Goal: Task Accomplishment & Management: Complete application form

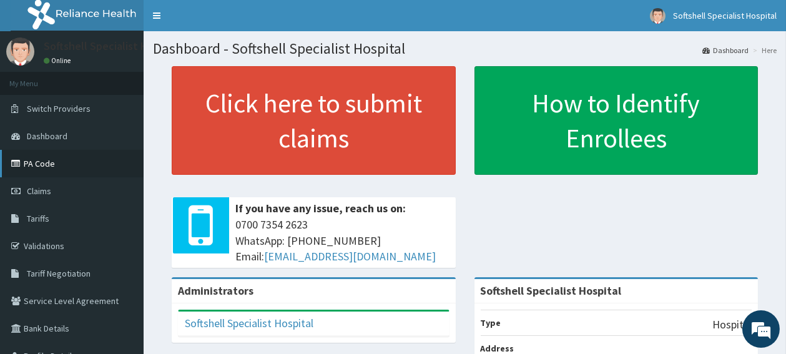
click at [39, 162] on link "PA Code" at bounding box center [72, 163] width 144 height 27
click at [27, 164] on link "PA Code" at bounding box center [72, 163] width 144 height 27
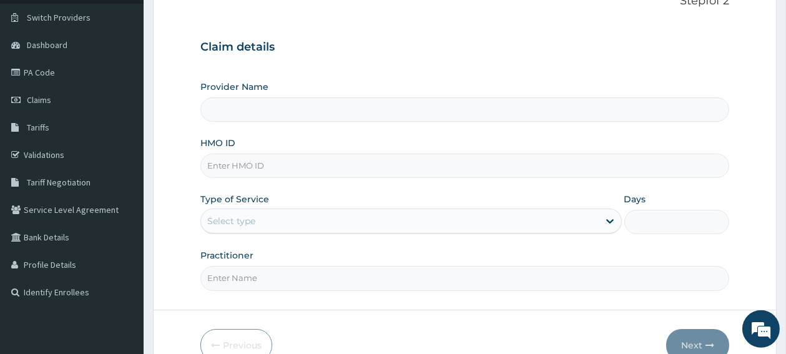
scroll to position [99, 0]
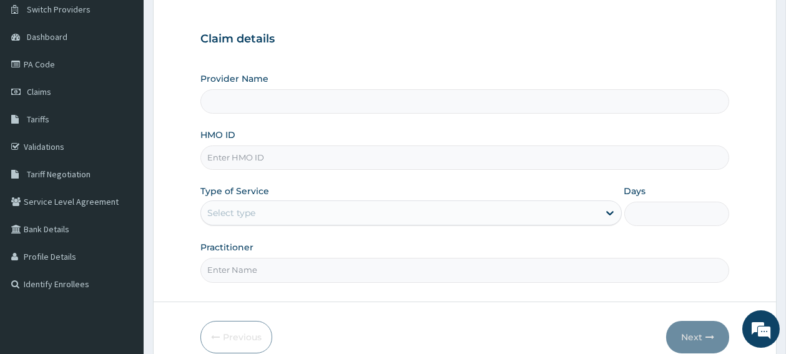
click at [233, 157] on input "HMO ID" at bounding box center [464, 157] width 529 height 24
type input "Softshell Specialist Hospital"
click at [233, 155] on input "HMO ID" at bounding box center [464, 157] width 529 height 24
paste input "slb/10662/a"
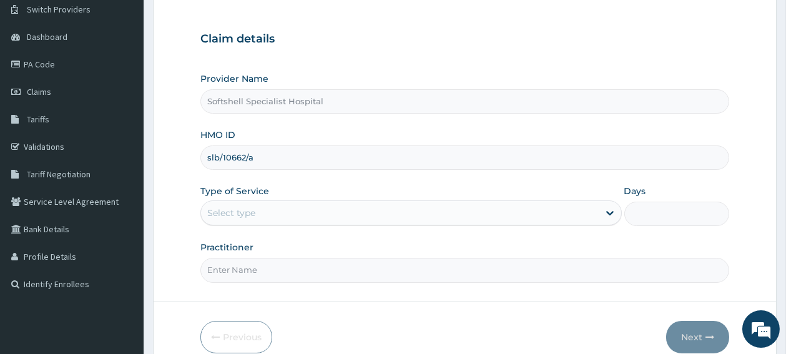
type input "slb/10662/a"
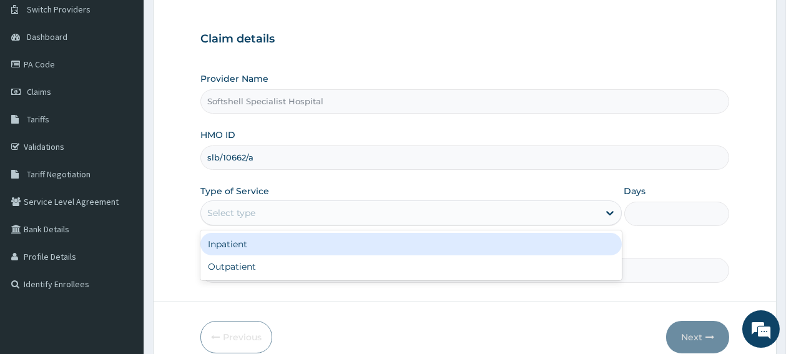
click at [267, 215] on div "Select type" at bounding box center [400, 213] width 398 height 20
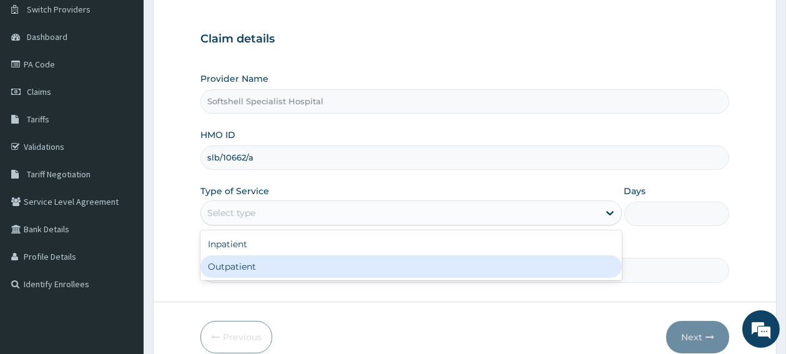
click at [247, 270] on div "Outpatient" at bounding box center [410, 266] width 421 height 22
type input "1"
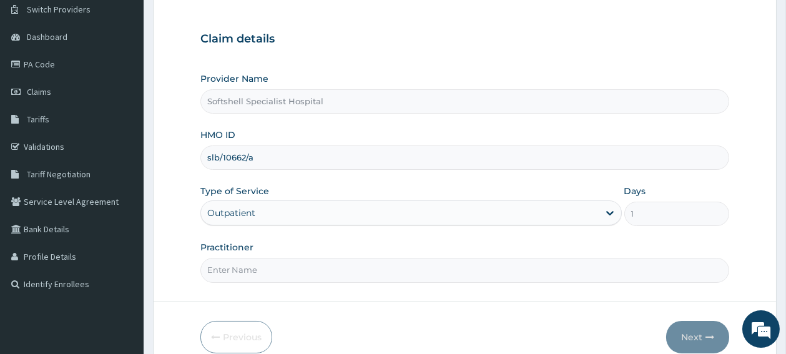
click at [247, 270] on input "Practitioner" at bounding box center [464, 270] width 529 height 24
type input "[PERSON_NAME]"
click at [688, 339] on button "Next" at bounding box center [697, 337] width 63 height 32
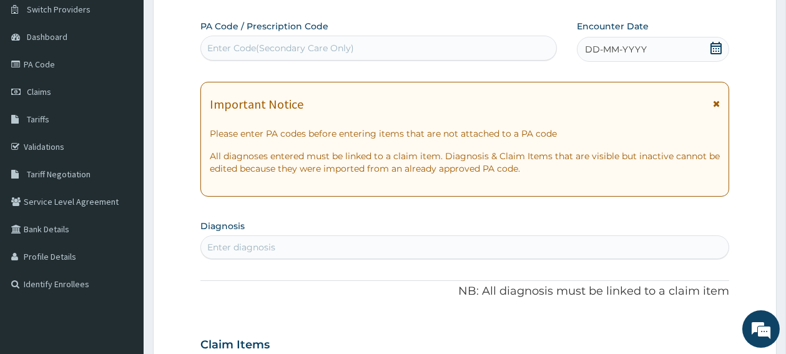
click at [417, 248] on div "Enter diagnosis" at bounding box center [464, 247] width 527 height 20
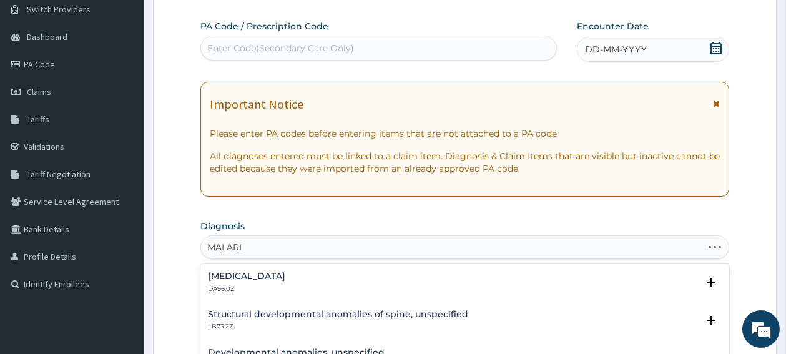
type input "[MEDICAL_DATA]"
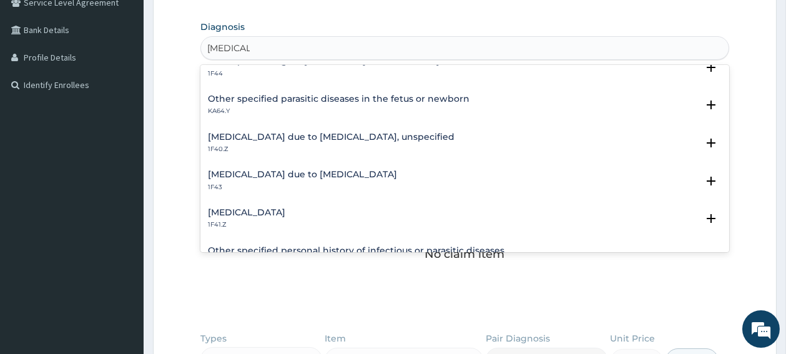
scroll to position [166, 0]
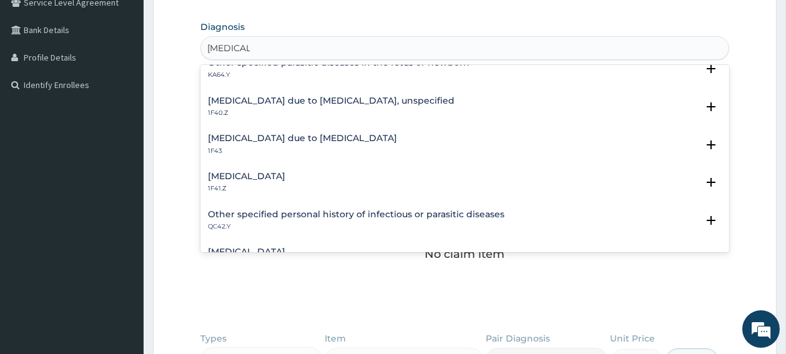
click at [257, 100] on h4 "[MEDICAL_DATA] due to [MEDICAL_DATA], unspecified" at bounding box center [331, 100] width 247 height 9
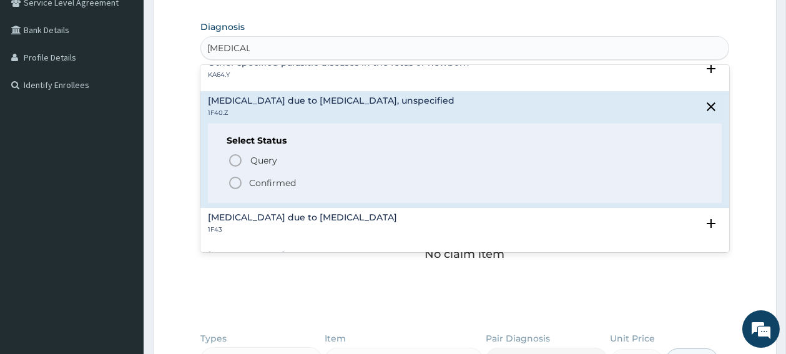
click at [234, 182] on icon "status option filled" at bounding box center [235, 182] width 15 height 15
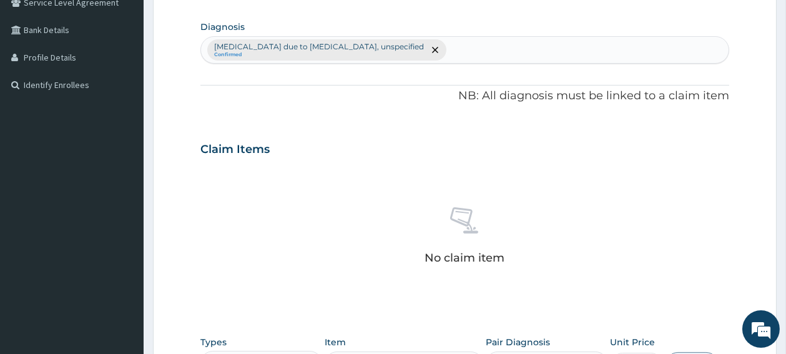
click at [447, 49] on div "[MEDICAL_DATA] due to [MEDICAL_DATA], unspecified Confirmed" at bounding box center [464, 50] width 527 height 26
type input "[MEDICAL_DATA]"
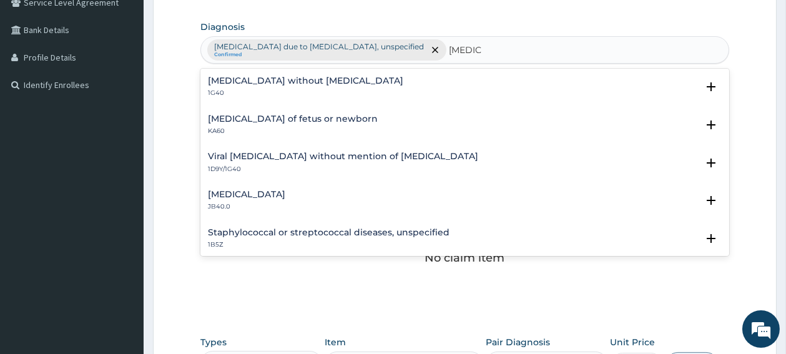
click at [258, 79] on h4 "[MEDICAL_DATA] without [MEDICAL_DATA]" at bounding box center [305, 80] width 195 height 9
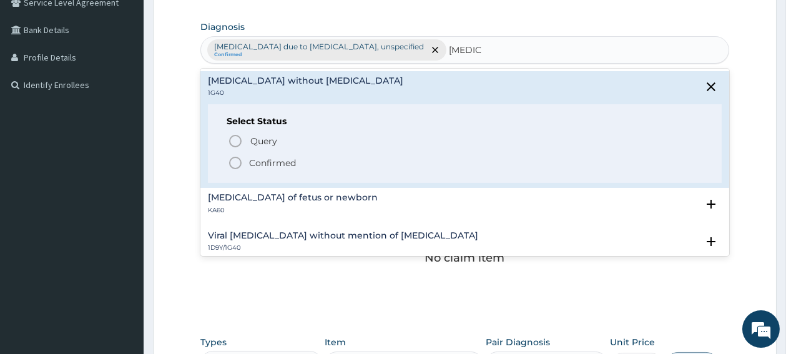
click at [238, 167] on icon "status option filled" at bounding box center [235, 162] width 15 height 15
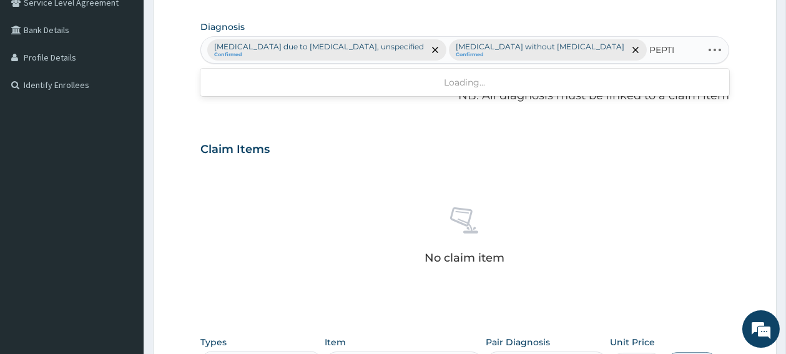
type input "PEPTIC"
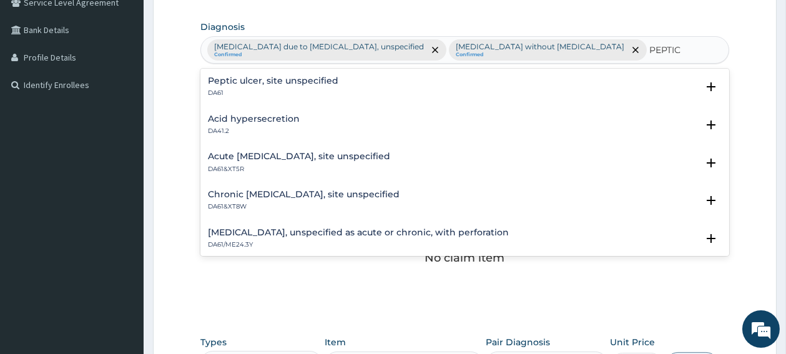
click at [314, 82] on h4 "Peptic ulcer, site unspecified" at bounding box center [273, 80] width 130 height 9
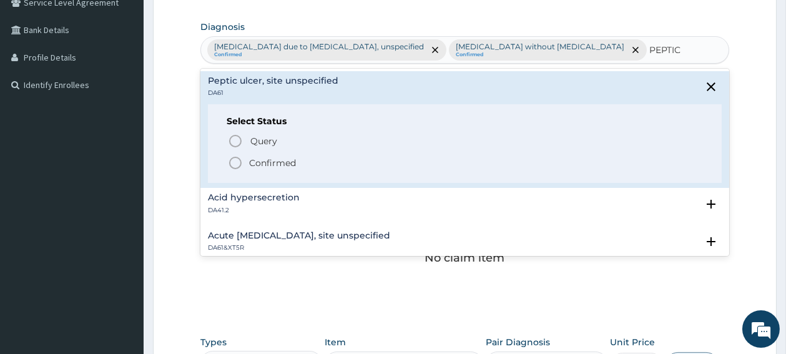
click at [284, 236] on h4 "Acute [MEDICAL_DATA], site unspecified" at bounding box center [299, 235] width 182 height 9
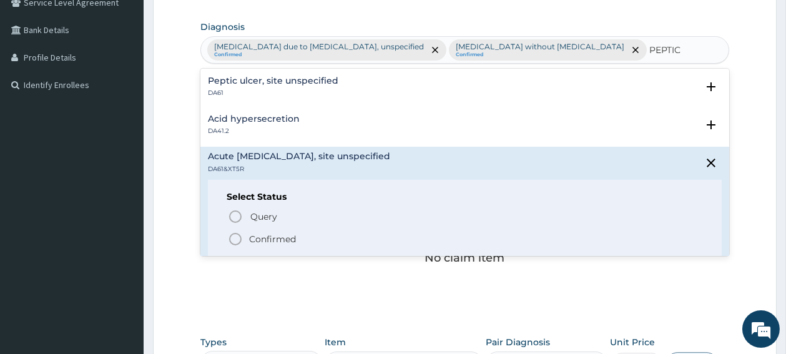
click at [235, 243] on icon "status option filled" at bounding box center [235, 239] width 15 height 15
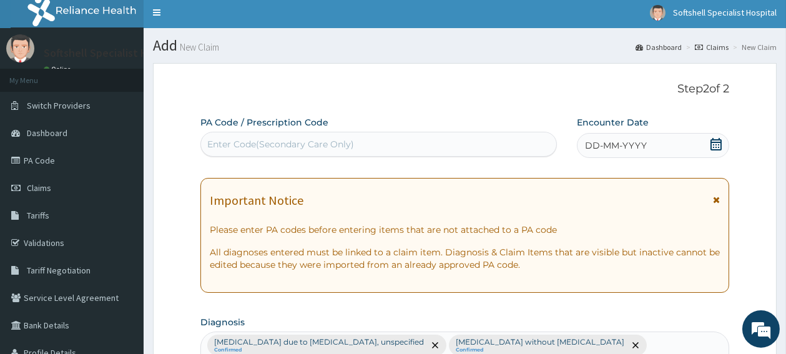
scroll to position [0, 0]
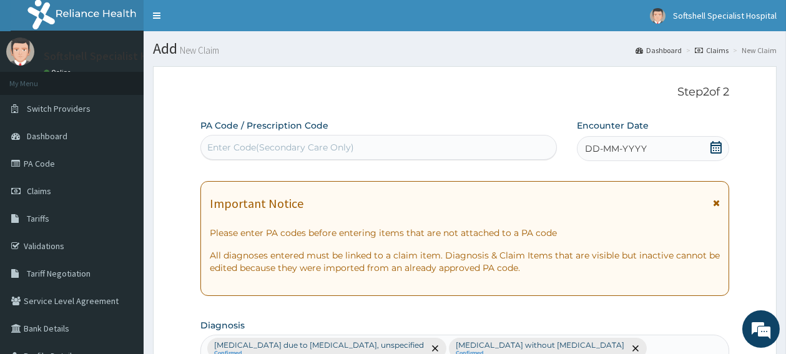
click at [713, 147] on icon at bounding box center [716, 147] width 12 height 12
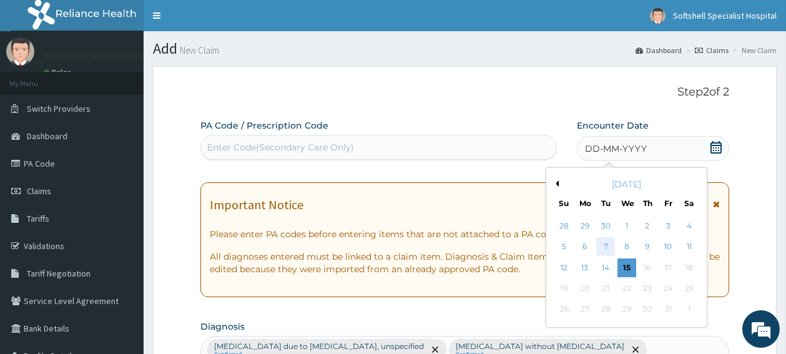
click at [603, 246] on div "7" at bounding box center [605, 247] width 19 height 19
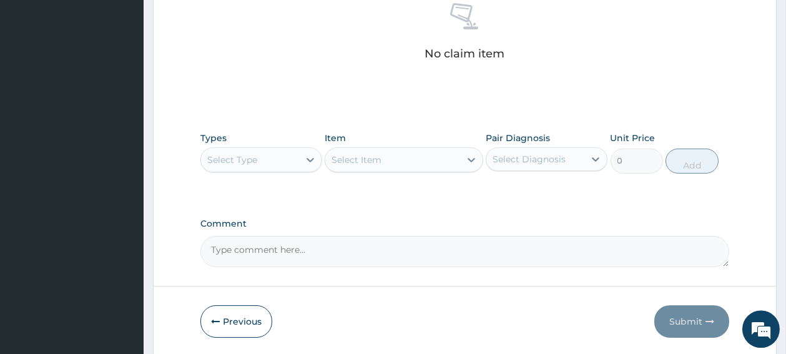
scroll to position [531, 0]
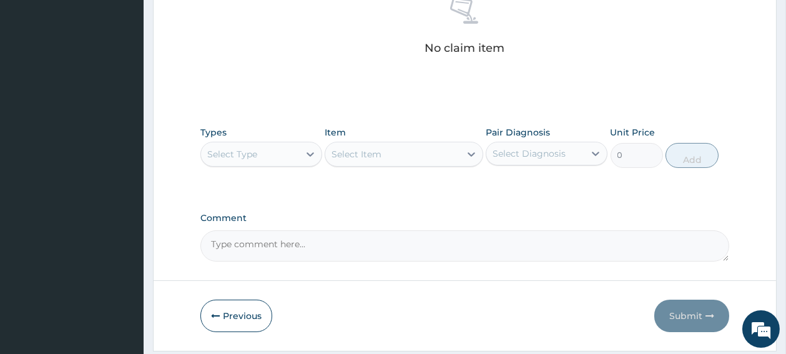
click at [281, 159] on div "Select Type" at bounding box center [250, 154] width 98 height 20
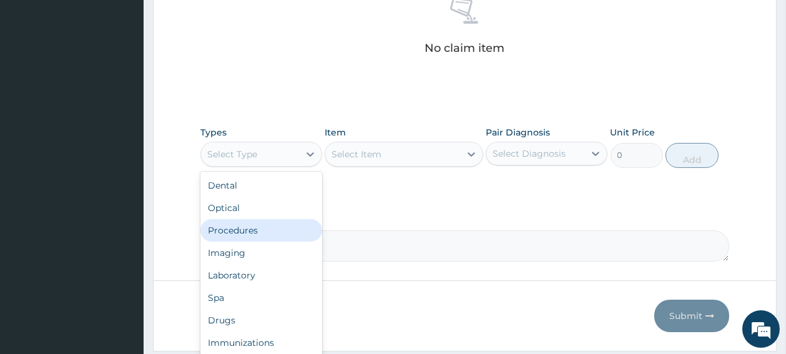
click at [237, 233] on div "Procedures" at bounding box center [261, 230] width 122 height 22
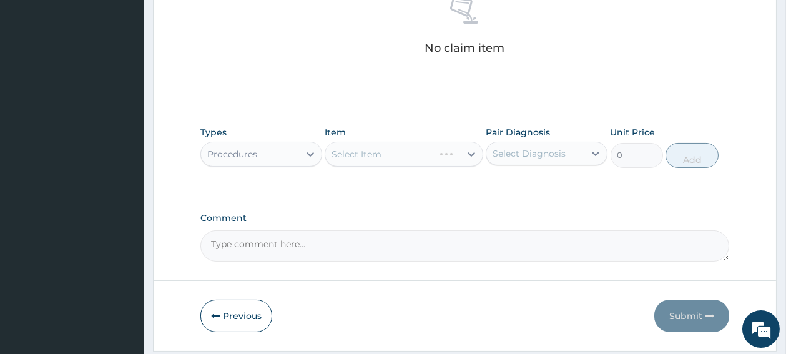
click at [361, 151] on div "Select Item" at bounding box center [404, 154] width 159 height 25
click at [361, 150] on div "Select Item" at bounding box center [404, 154] width 159 height 25
click at [416, 159] on div "Select Item" at bounding box center [392, 154] width 135 height 20
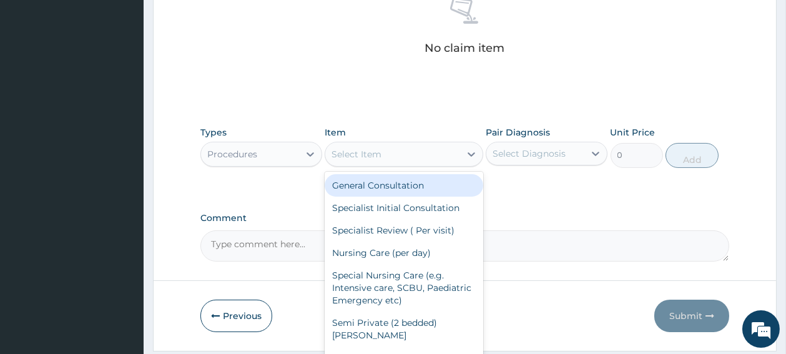
click at [396, 188] on div "General Consultation" at bounding box center [404, 185] width 159 height 22
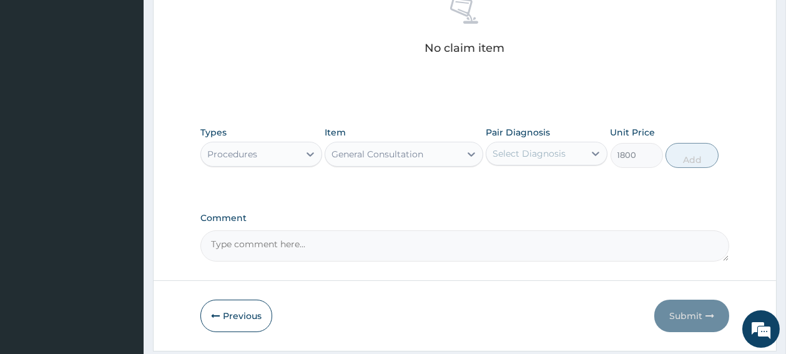
type input "1800"
click at [526, 157] on div "Select Diagnosis" at bounding box center [528, 153] width 73 height 12
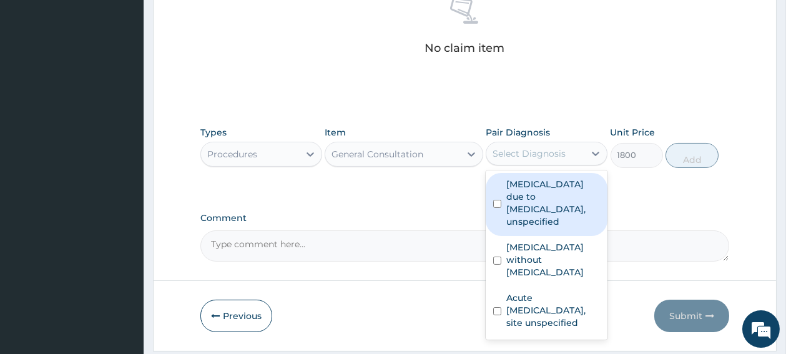
click at [497, 205] on input "checkbox" at bounding box center [497, 204] width 8 height 8
checkbox input "true"
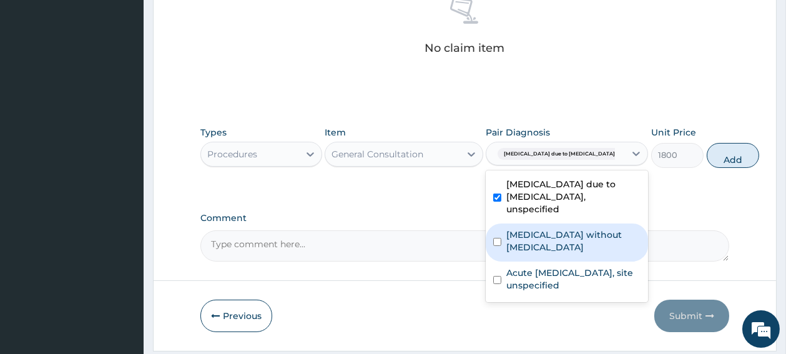
click at [495, 246] on input "checkbox" at bounding box center [497, 242] width 8 height 8
checkbox input "true"
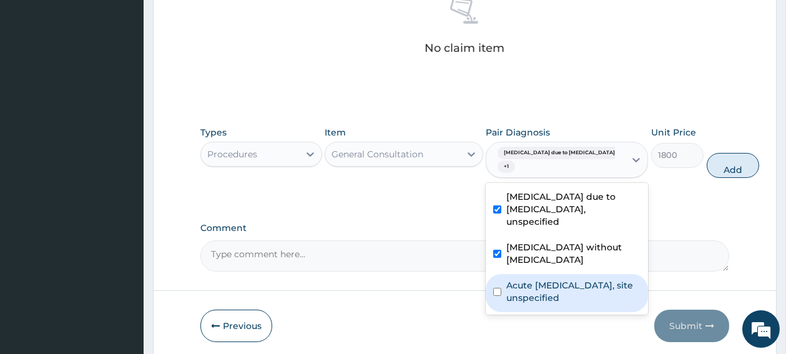
click at [494, 296] on input "checkbox" at bounding box center [497, 292] width 8 height 8
checkbox input "true"
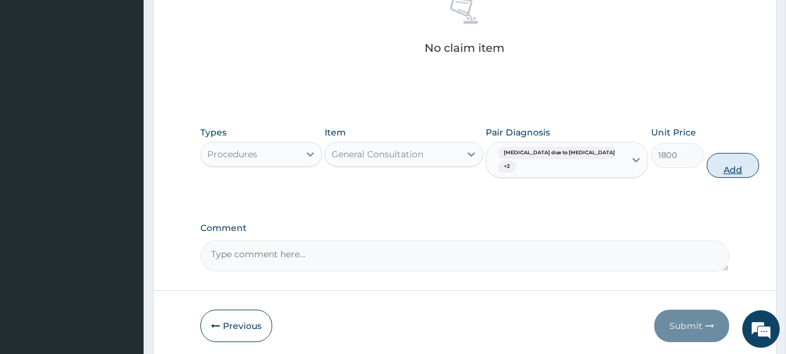
click at [706, 161] on button "Add" at bounding box center [732, 165] width 53 height 25
type input "0"
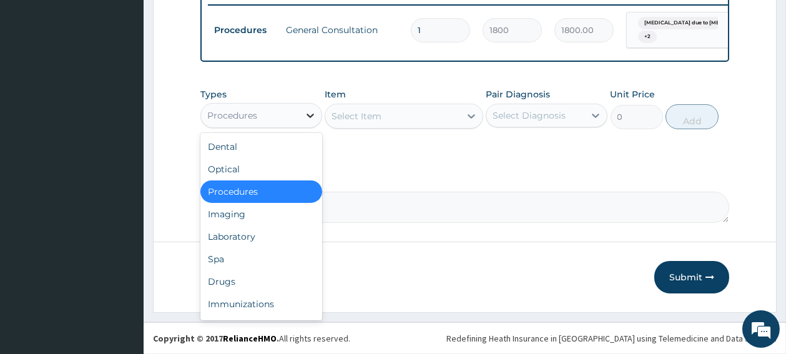
click at [310, 113] on icon at bounding box center [310, 115] width 12 height 12
click at [255, 233] on div "Laboratory" at bounding box center [261, 236] width 122 height 22
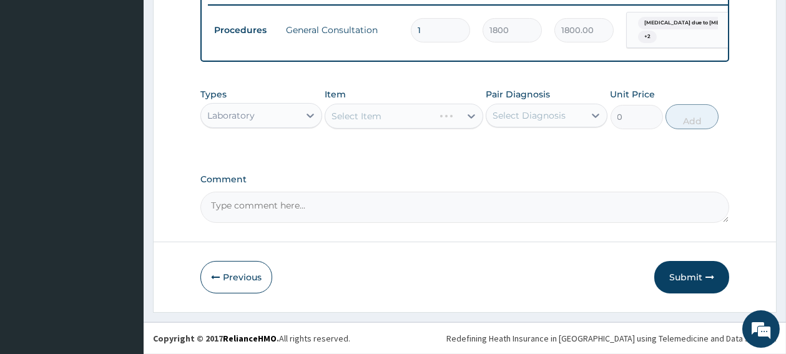
click at [388, 105] on div "Select Item" at bounding box center [404, 116] width 159 height 25
click at [383, 113] on div "Select Item" at bounding box center [404, 116] width 159 height 25
click at [383, 114] on div "Select Item" at bounding box center [392, 116] width 135 height 20
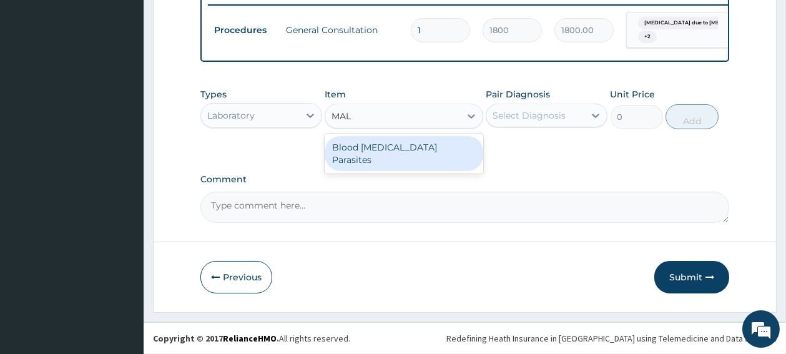
type input "MALA"
click at [371, 147] on div "Blood [MEDICAL_DATA] Parasites" at bounding box center [404, 153] width 159 height 35
type input "700"
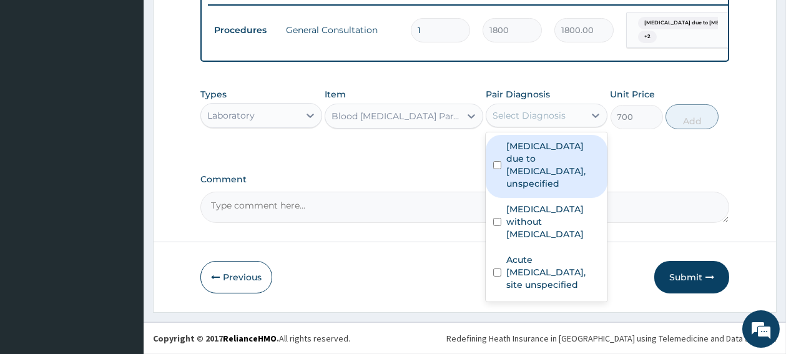
click at [505, 118] on div "Select Diagnosis" at bounding box center [528, 115] width 73 height 12
click at [501, 164] on input "checkbox" at bounding box center [497, 165] width 8 height 8
checkbox input "true"
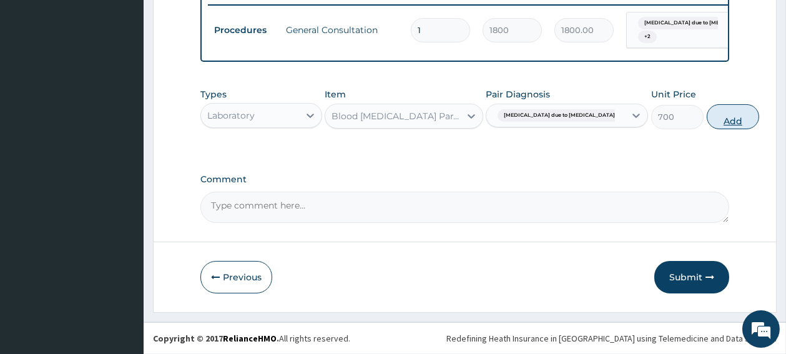
click at [706, 122] on button "Add" at bounding box center [732, 116] width 53 height 25
type input "0"
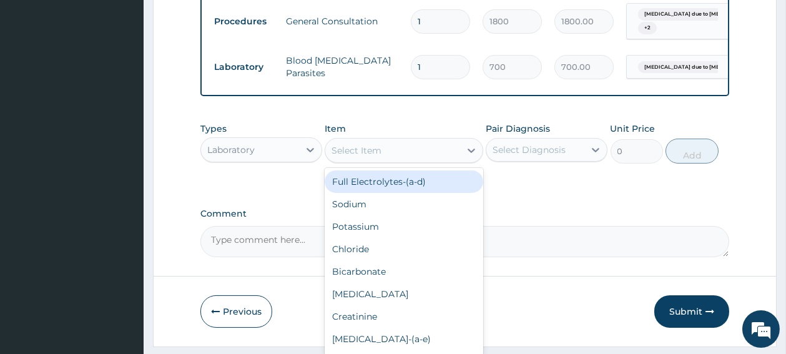
click at [451, 160] on div "Select Item" at bounding box center [392, 150] width 135 height 20
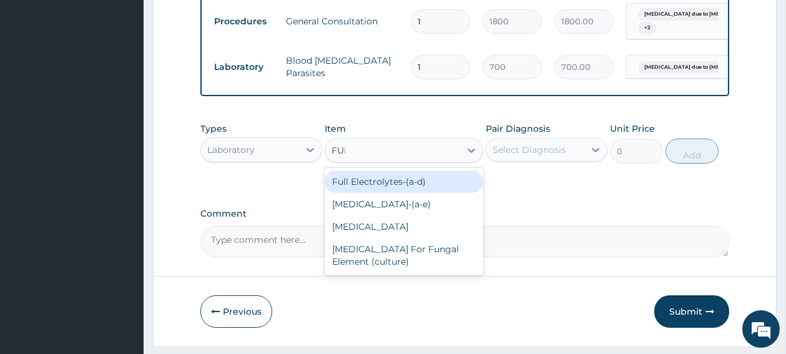
type input "FULL"
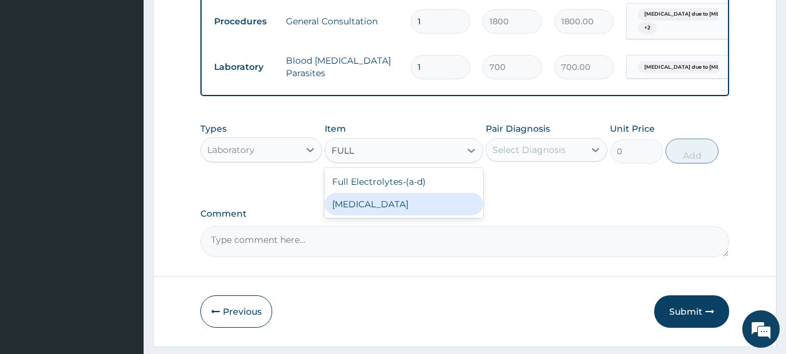
click at [403, 211] on div "[MEDICAL_DATA]" at bounding box center [404, 204] width 159 height 22
type input "2000"
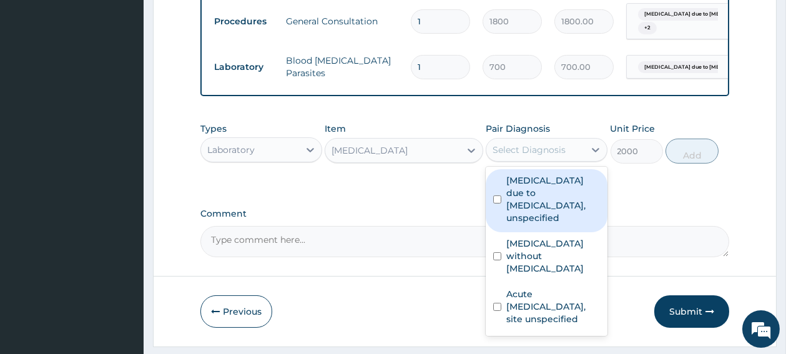
click at [505, 155] on div "Select Diagnosis" at bounding box center [528, 150] width 73 height 12
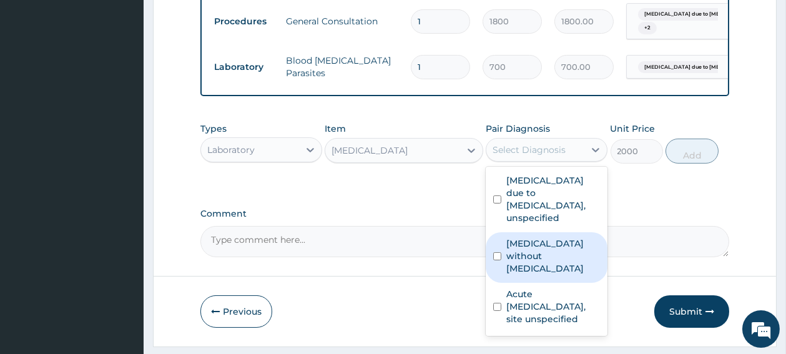
click at [497, 258] on input "checkbox" at bounding box center [497, 256] width 8 height 8
checkbox input "true"
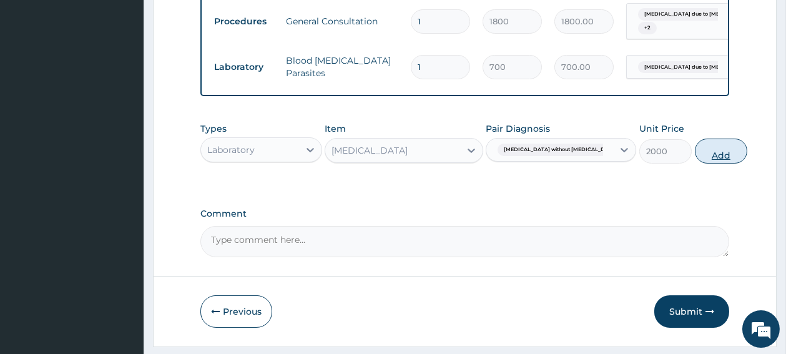
click at [700, 160] on button "Add" at bounding box center [721, 151] width 53 height 25
type input "0"
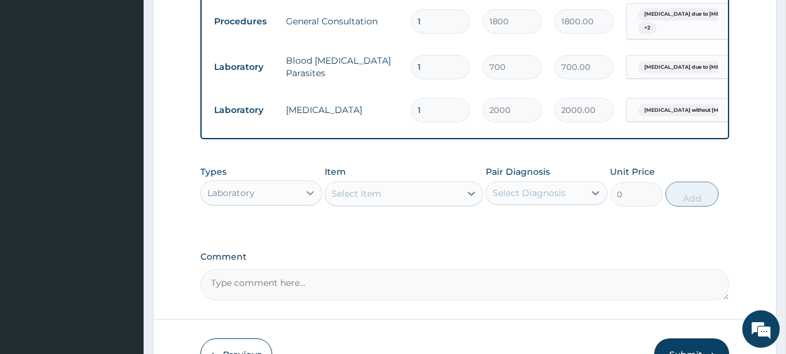
click at [305, 199] on icon at bounding box center [310, 193] width 12 height 12
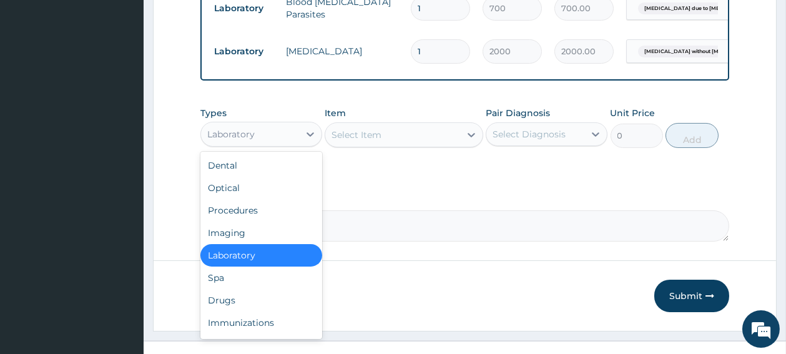
scroll to position [591, 0]
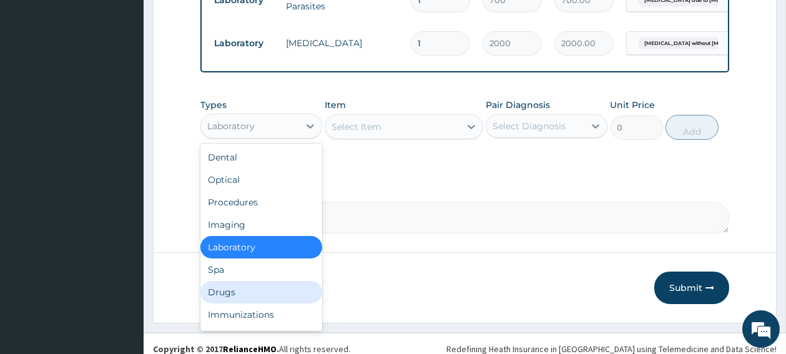
click at [215, 300] on div "Drugs" at bounding box center [261, 292] width 122 height 22
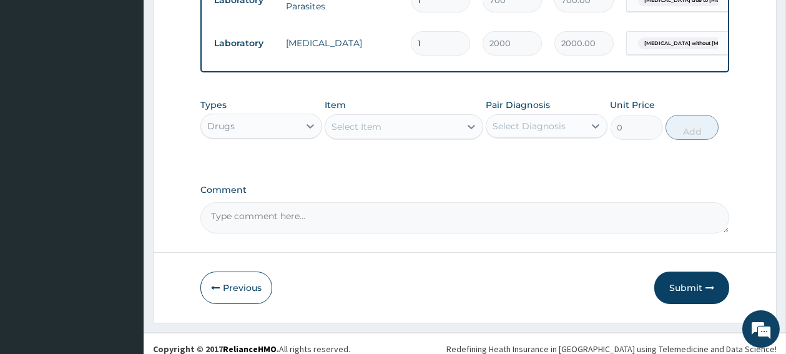
click at [215, 292] on icon "button" at bounding box center [215, 287] width 9 height 9
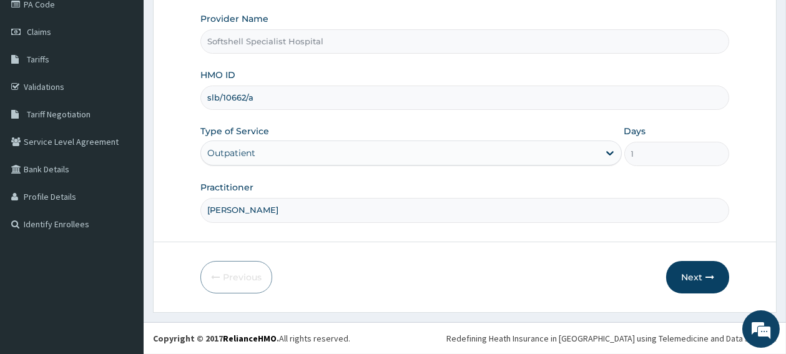
scroll to position [158, 0]
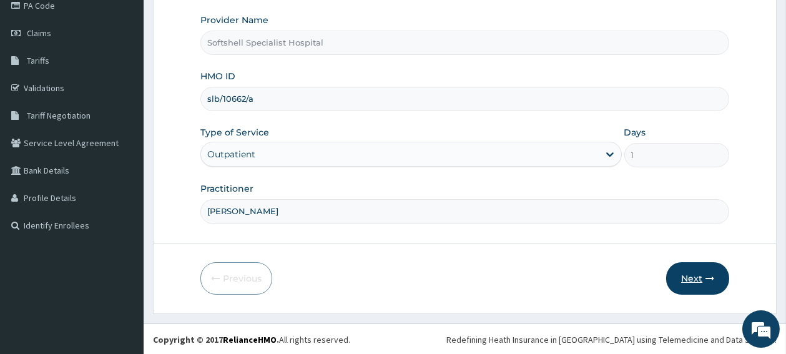
click at [696, 285] on button "Next" at bounding box center [697, 278] width 63 height 32
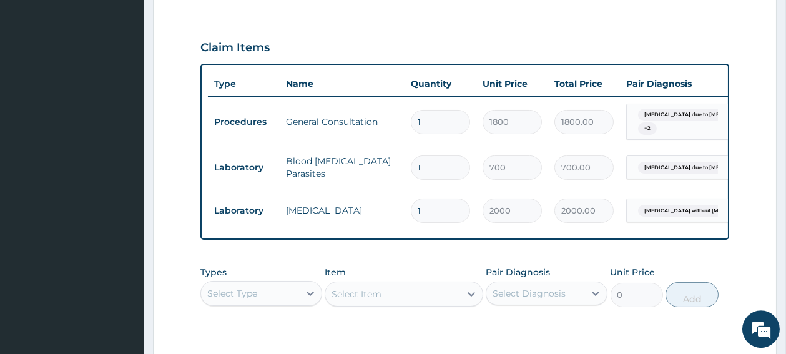
scroll to position [457, 0]
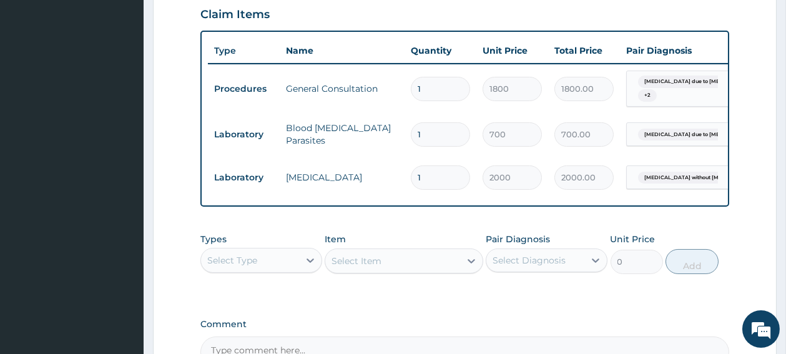
click at [287, 270] on div "Select Type" at bounding box center [250, 260] width 98 height 20
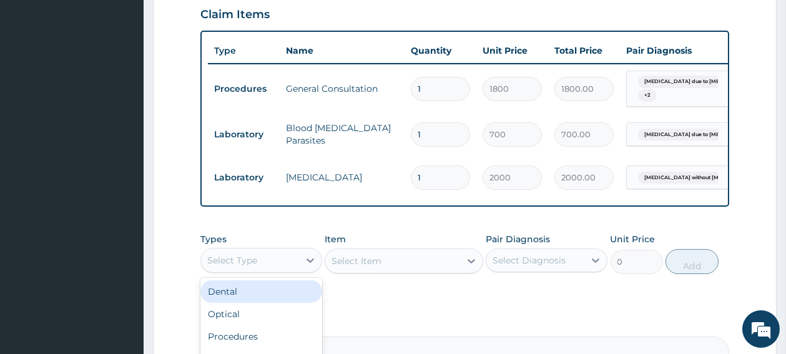
click at [287, 270] on div "Select Type" at bounding box center [250, 260] width 98 height 20
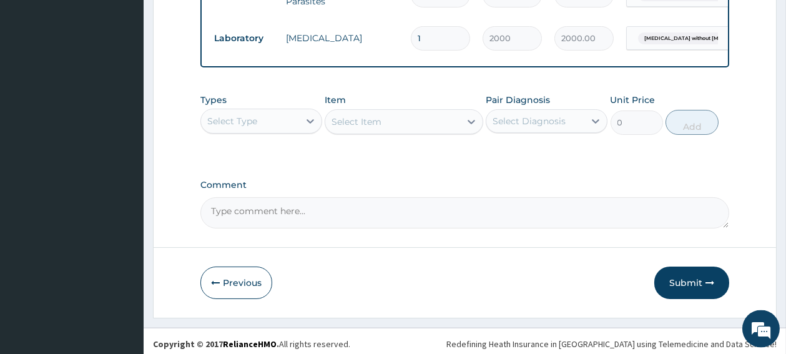
scroll to position [611, 0]
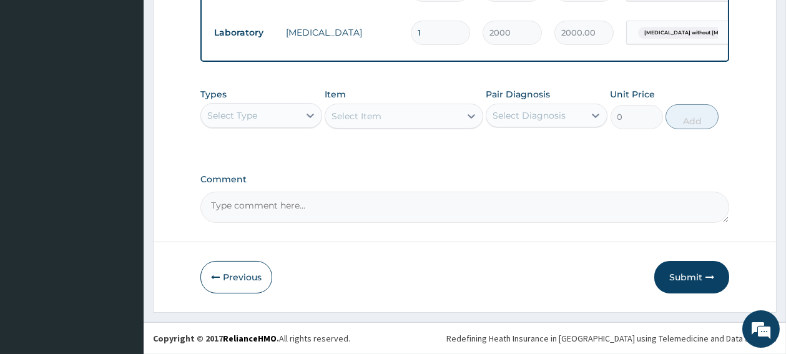
click at [264, 114] on div "Select Type" at bounding box center [250, 115] width 98 height 20
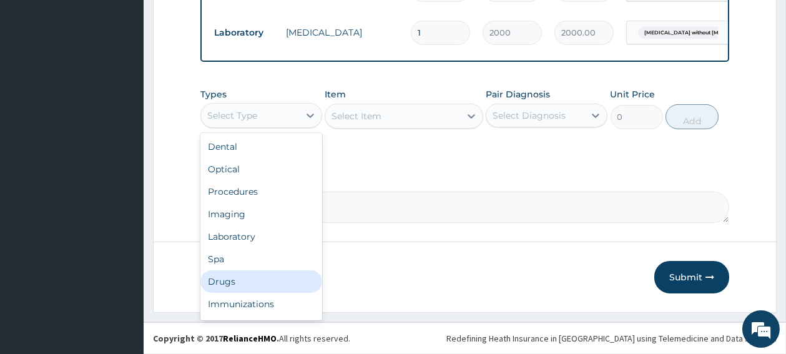
click at [223, 276] on div "Drugs" at bounding box center [261, 281] width 122 height 22
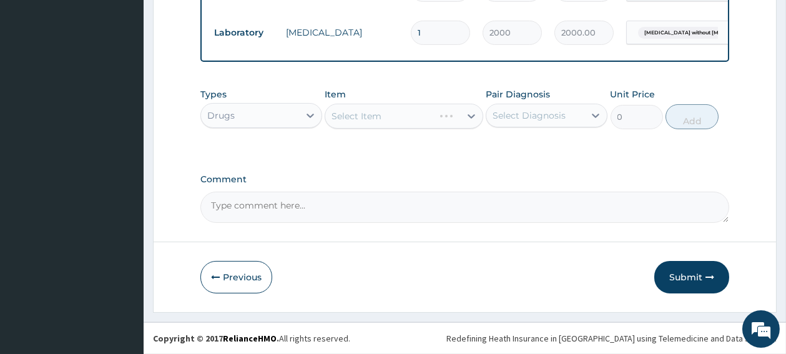
click at [368, 121] on div "Select Item" at bounding box center [404, 116] width 159 height 25
click at [368, 121] on div "Select Item" at bounding box center [356, 116] width 50 height 12
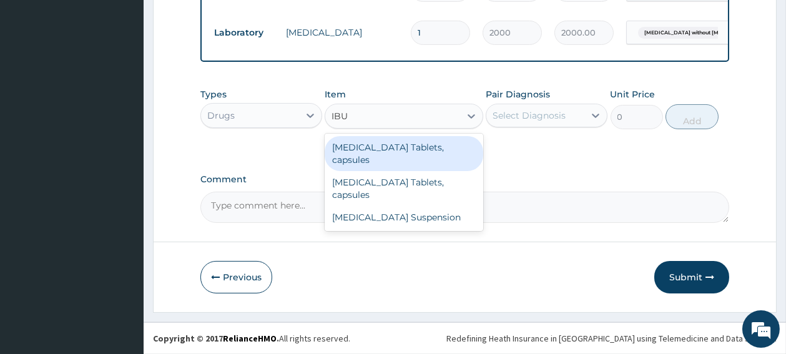
type input "IBUP"
click at [371, 145] on div "[MEDICAL_DATA] Tablets, capsules" at bounding box center [404, 153] width 159 height 35
type input "35"
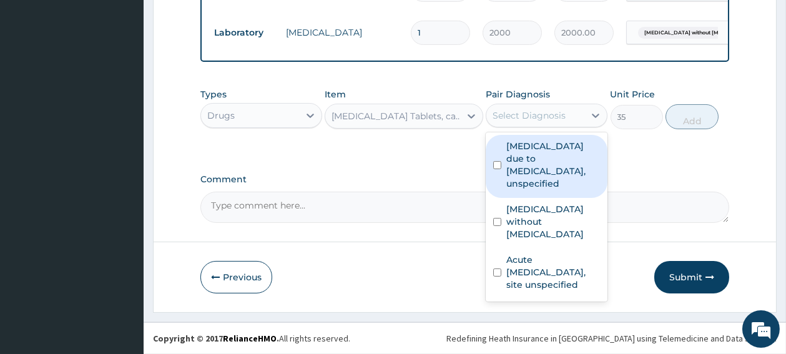
click at [508, 107] on div "Select Diagnosis" at bounding box center [535, 115] width 98 height 20
click at [500, 165] on input "checkbox" at bounding box center [497, 165] width 8 height 8
checkbox input "true"
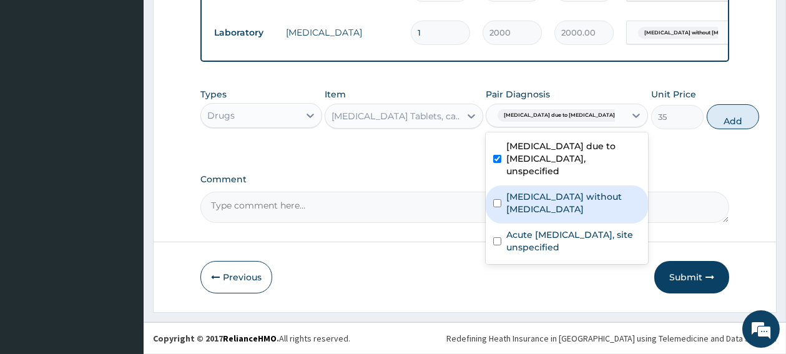
click at [500, 207] on input "checkbox" at bounding box center [497, 203] width 8 height 8
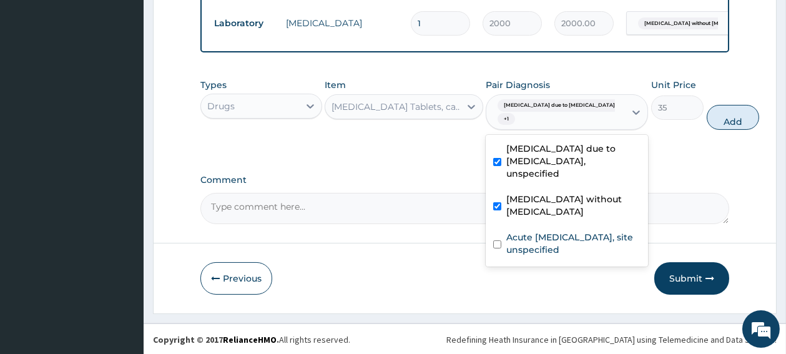
click at [496, 210] on input "checkbox" at bounding box center [497, 206] width 8 height 8
checkbox input "false"
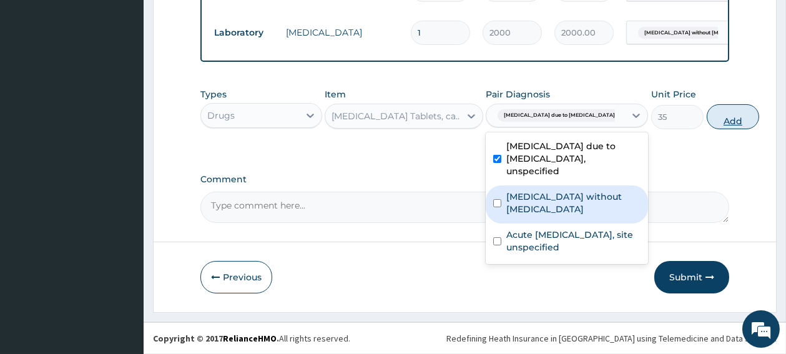
click at [706, 118] on button "Add" at bounding box center [732, 116] width 53 height 25
type input "0"
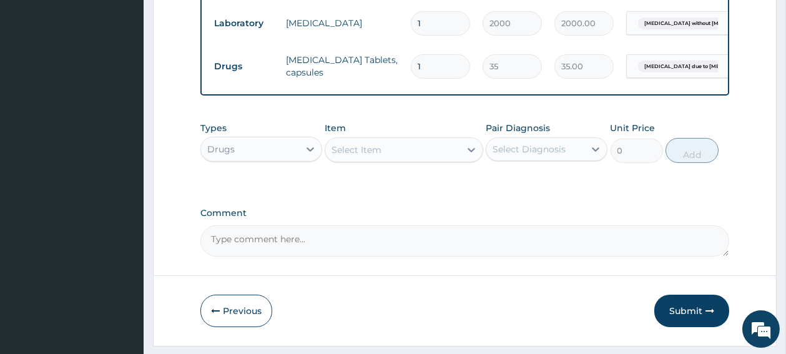
click at [424, 64] on input "1" at bounding box center [440, 66] width 59 height 24
type input "0.00"
type input "9"
type input "315.00"
type input "9"
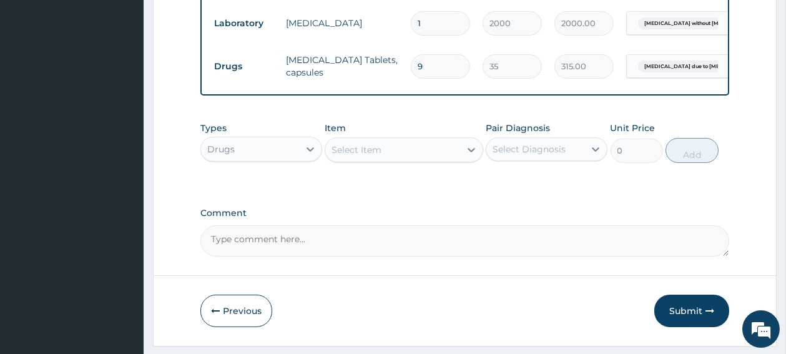
click at [366, 156] on div "Select Item" at bounding box center [356, 150] width 50 height 12
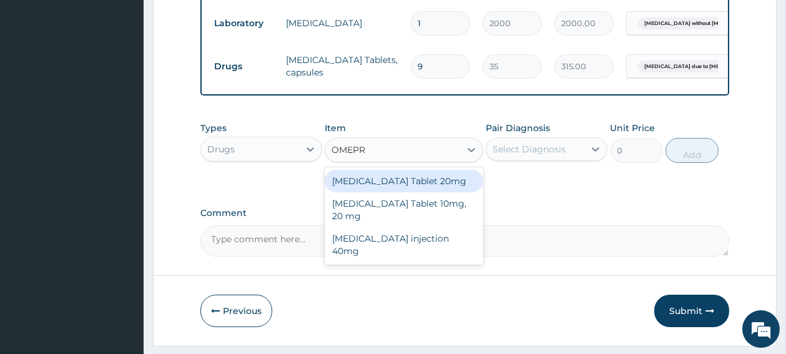
type input "OMEPRA"
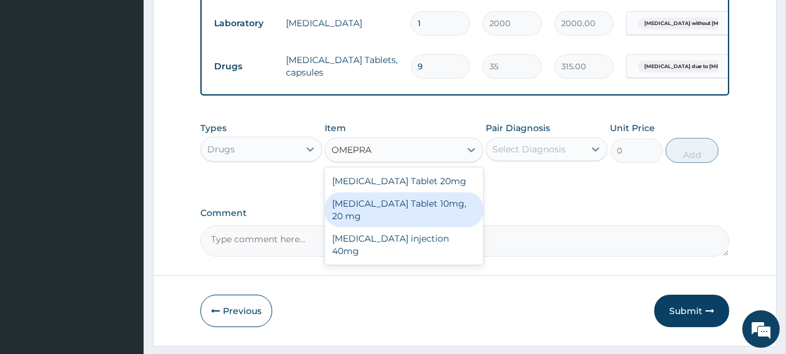
click at [364, 210] on div "[MEDICAL_DATA] Tablet 10mg, 20 mg" at bounding box center [404, 209] width 159 height 35
type input "89"
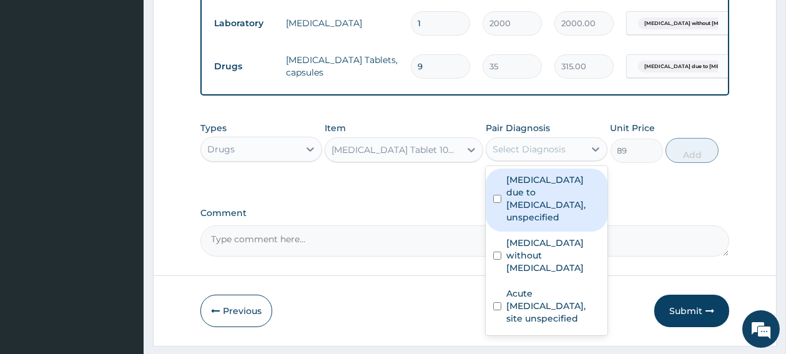
click at [522, 155] on div "Select Diagnosis" at bounding box center [528, 149] width 73 height 12
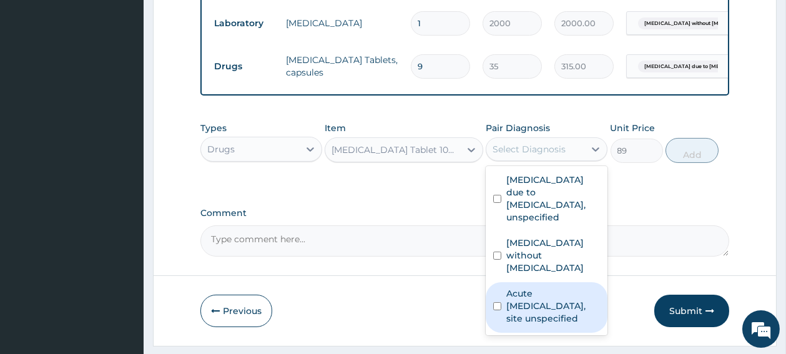
click at [496, 302] on input "checkbox" at bounding box center [497, 306] width 8 height 8
checkbox input "true"
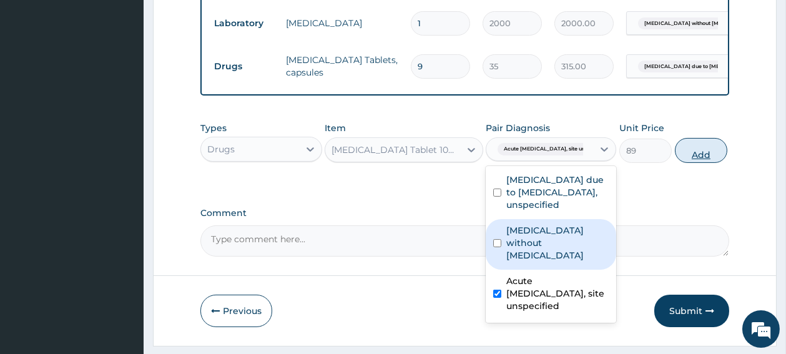
click at [686, 163] on button "Add" at bounding box center [701, 150] width 53 height 25
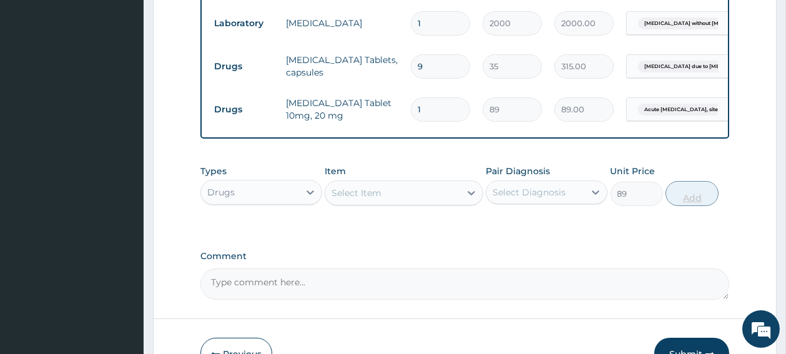
type input "0"
type input "14"
type input "1246.00"
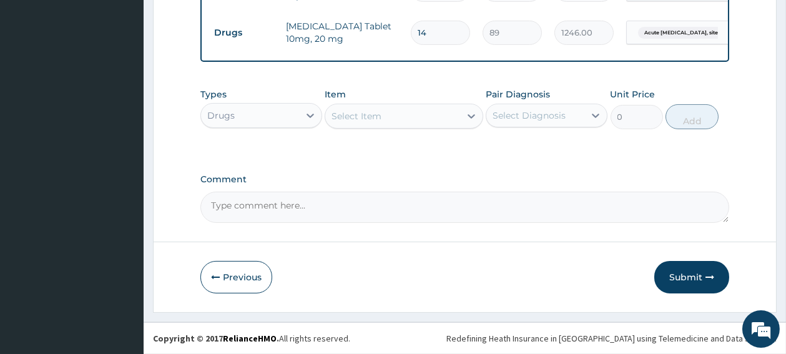
scroll to position [697, 0]
type input "14"
click at [684, 281] on button "Submit" at bounding box center [691, 277] width 75 height 32
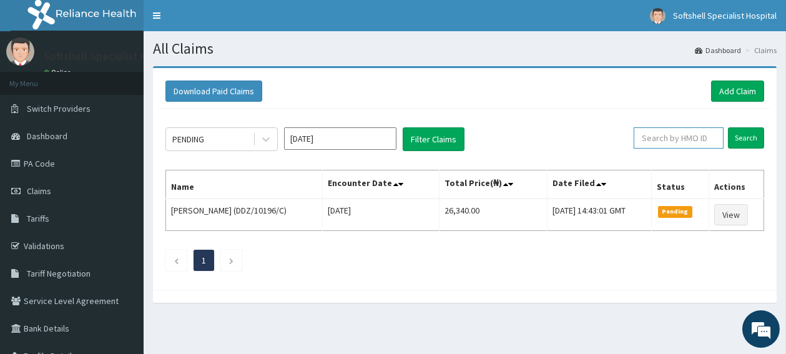
click at [675, 147] on input "text" at bounding box center [678, 137] width 90 height 21
paste input "slb/10662/a"
click at [674, 147] on input "slb/10662/a" at bounding box center [659, 137] width 80 height 21
click at [675, 147] on input "slb/10662/a" at bounding box center [659, 137] width 80 height 21
type input "slb/10662/a"
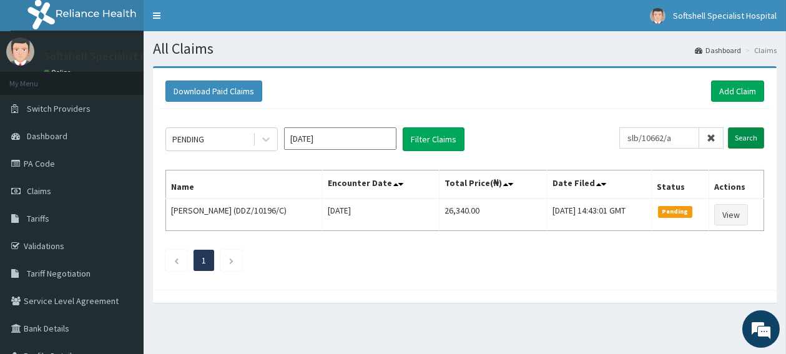
click at [746, 132] on input "Search" at bounding box center [746, 137] width 36 height 21
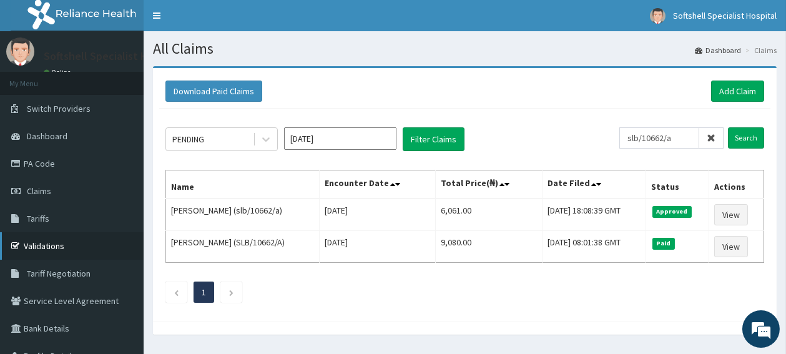
click at [45, 246] on link "Validations" at bounding box center [72, 245] width 144 height 27
